Goal: Information Seeking & Learning: Learn about a topic

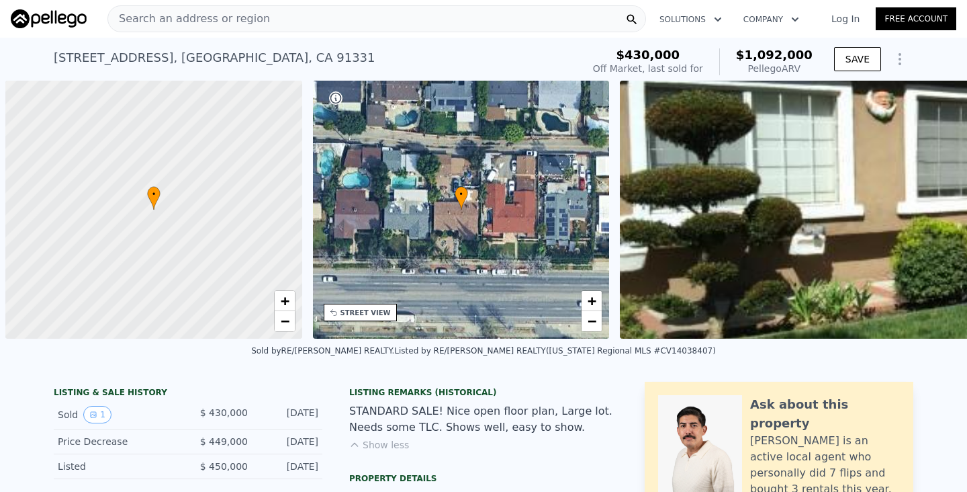
scroll to position [0, 615]
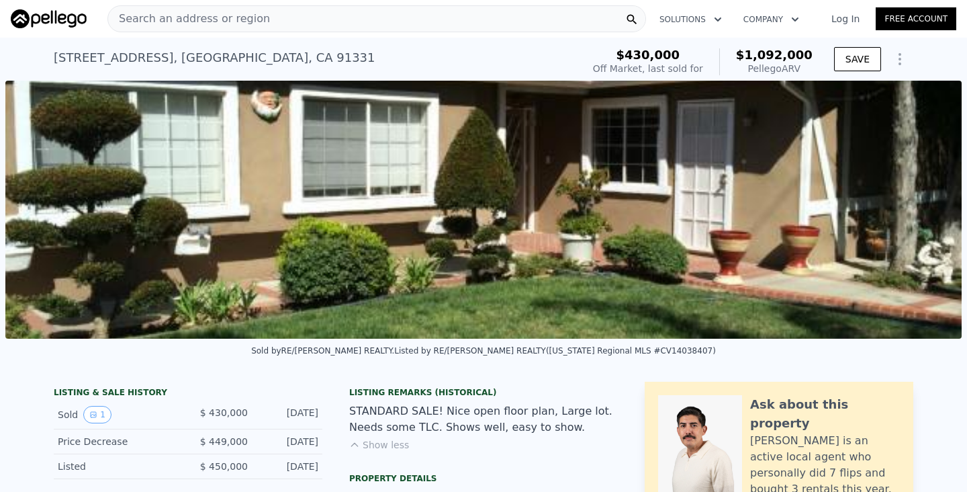
click at [372, 20] on div "Search an address or region" at bounding box center [376, 18] width 539 height 27
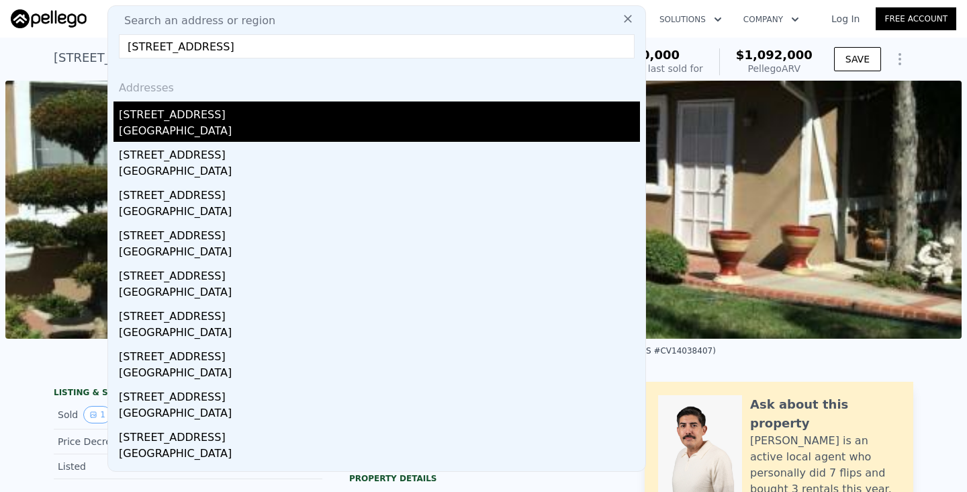
type input "[STREET_ADDRESS]"
click at [238, 119] on div "[STREET_ADDRESS]" at bounding box center [379, 111] width 521 height 21
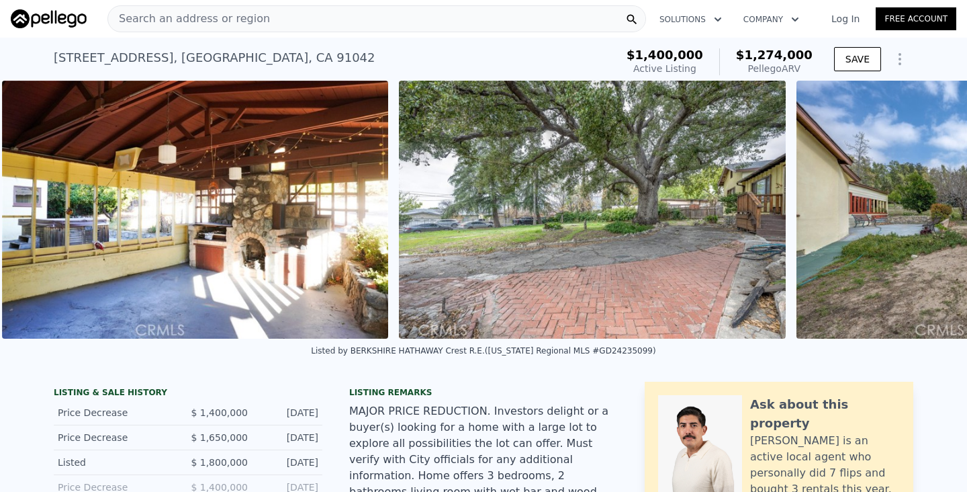
scroll to position [0, 4999]
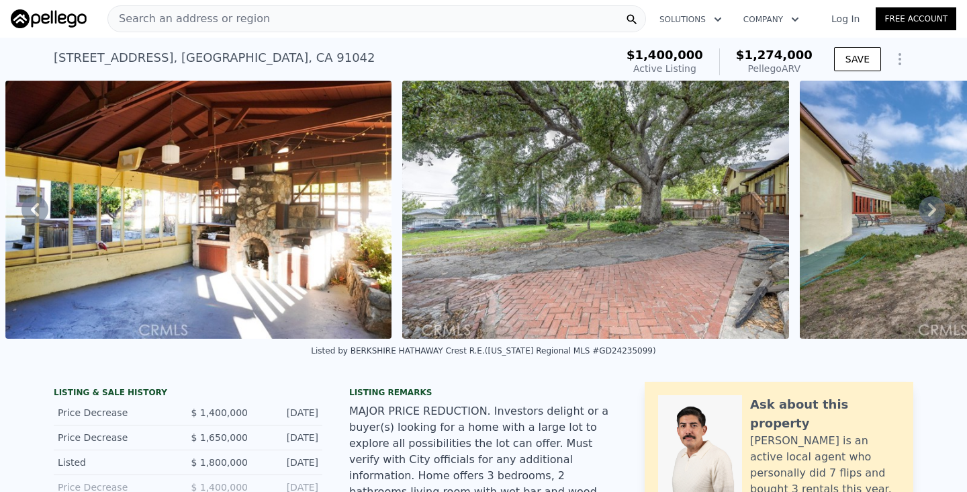
click at [460, 22] on div "Search an address or region" at bounding box center [376, 18] width 539 height 27
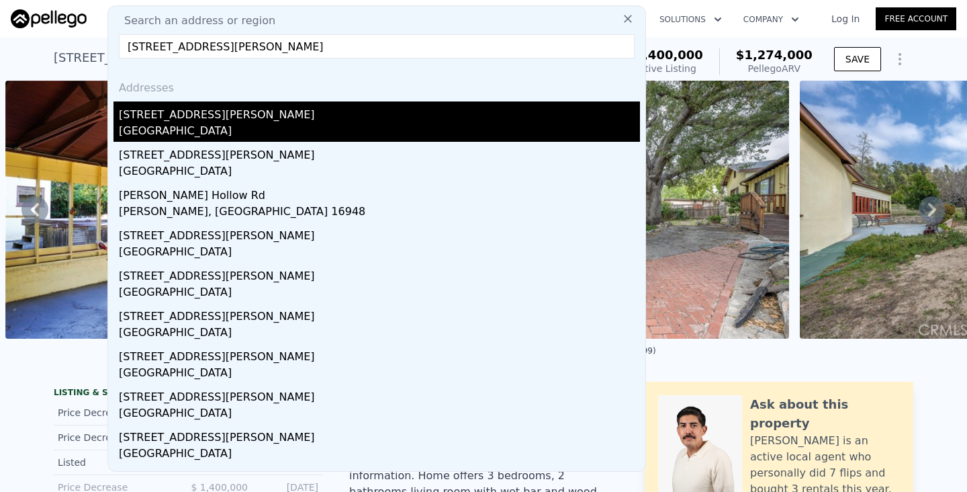
type input "[STREET_ADDRESS][PERSON_NAME]"
click at [290, 122] on div "[STREET_ADDRESS][PERSON_NAME]" at bounding box center [379, 111] width 521 height 21
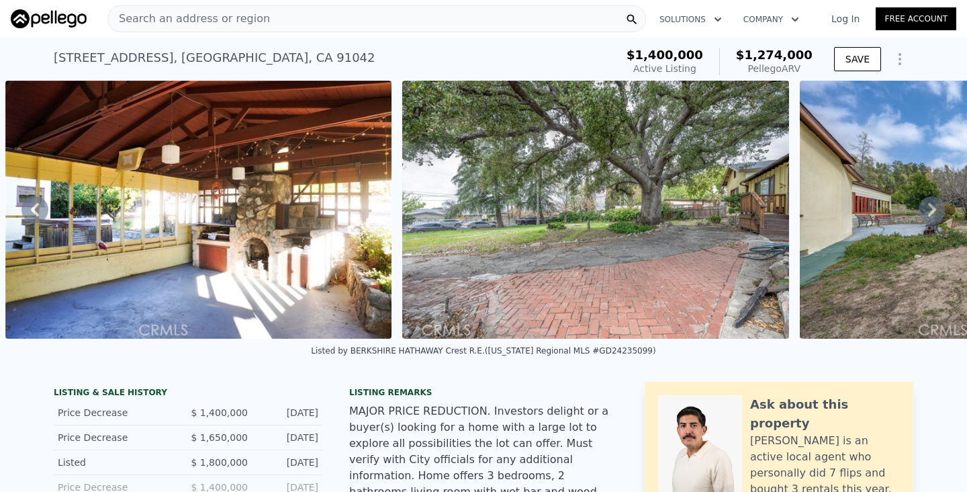
type input "3"
type input "2"
type input "1308"
type input "2377"
type input "5820"
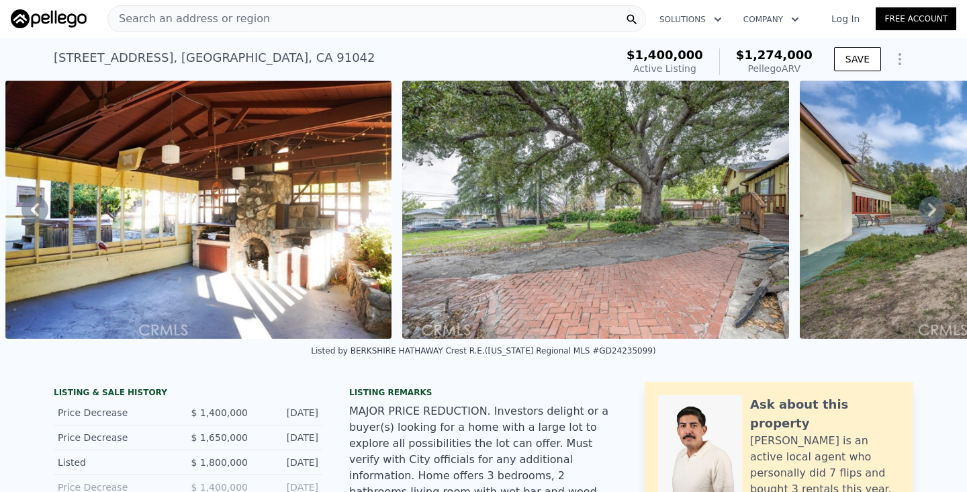
type input "12097"
type input "$ 1,626,000"
type input "$ 144,462"
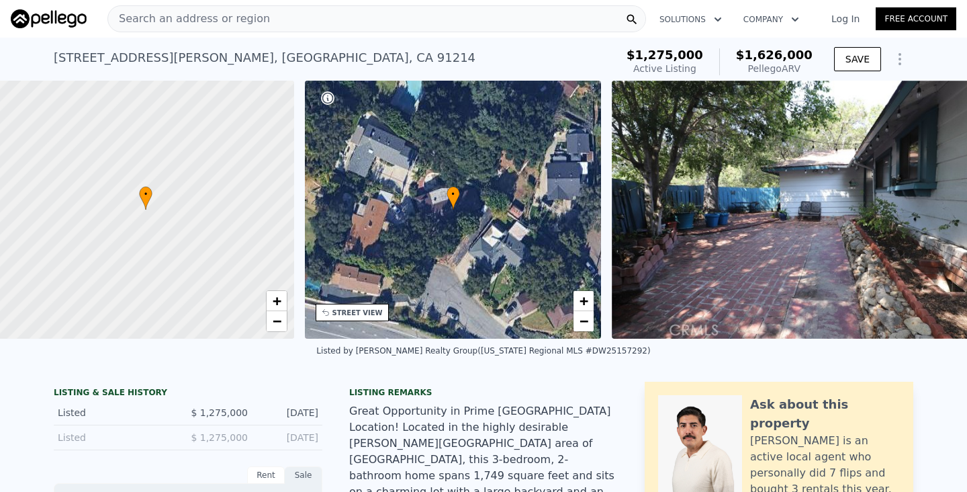
scroll to position [0, 5]
